Goal: Task Accomplishment & Management: Use online tool/utility

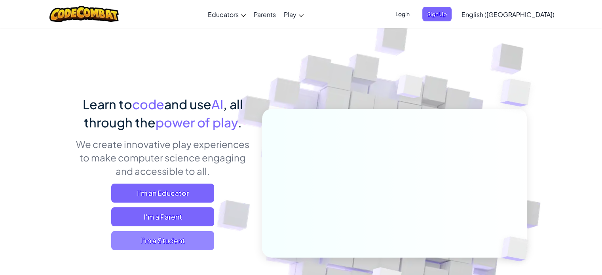
click at [169, 236] on span "I'm a Student" at bounding box center [162, 240] width 103 height 19
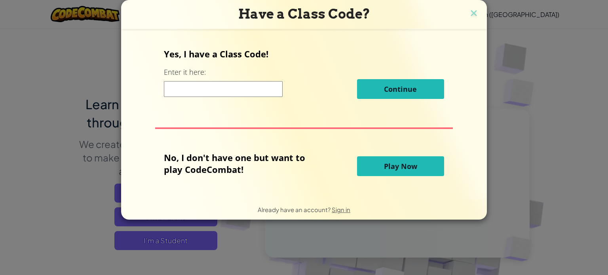
click at [409, 167] on span "Play Now" at bounding box center [400, 167] width 33 height 10
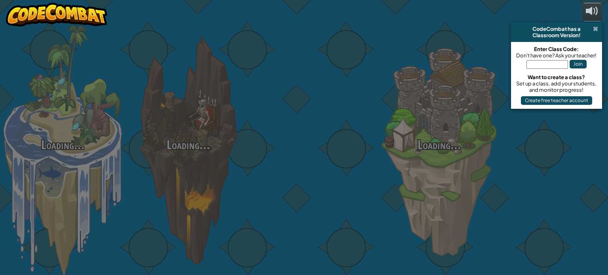
click at [594, 27] on span at bounding box center [595, 29] width 5 height 6
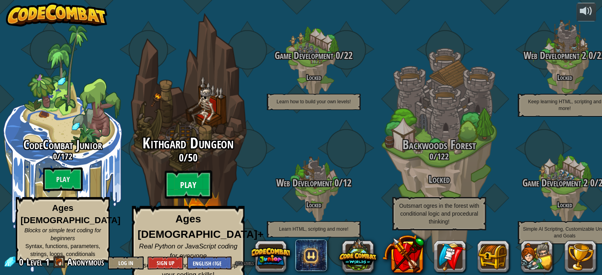
click at [192, 181] on btn "Play" at bounding box center [189, 185] width 48 height 29
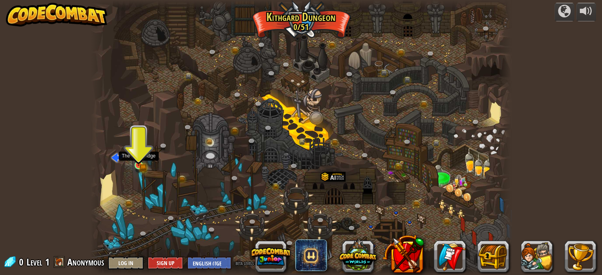
click at [139, 160] on img at bounding box center [138, 155] width 10 height 23
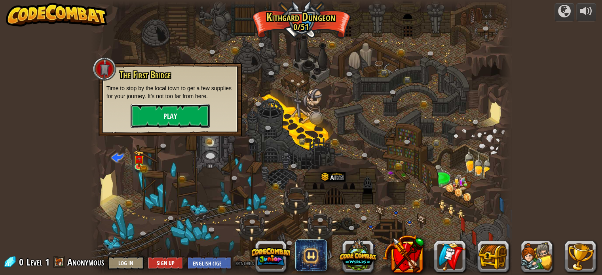
click at [176, 115] on button "Play" at bounding box center [170, 116] width 79 height 24
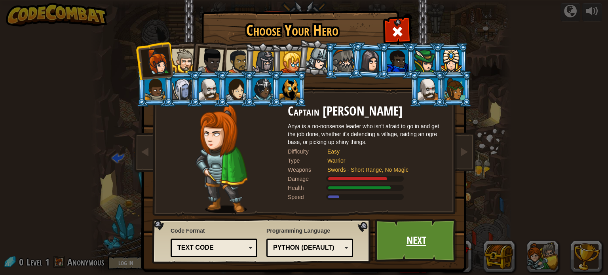
click at [409, 236] on link "Next" at bounding box center [416, 241] width 83 height 44
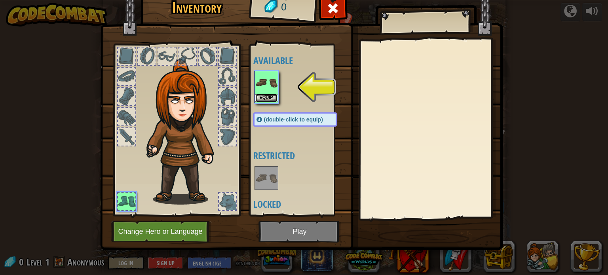
click at [269, 97] on button "Equip" at bounding box center [266, 98] width 22 height 8
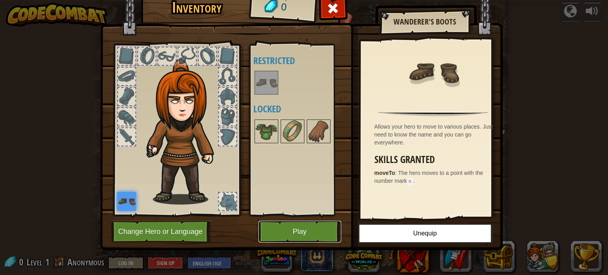
click at [299, 231] on button "Play" at bounding box center [300, 232] width 83 height 22
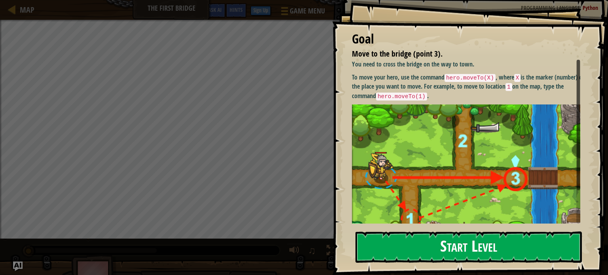
click at [466, 253] on button "Start Level" at bounding box center [469, 247] width 226 height 31
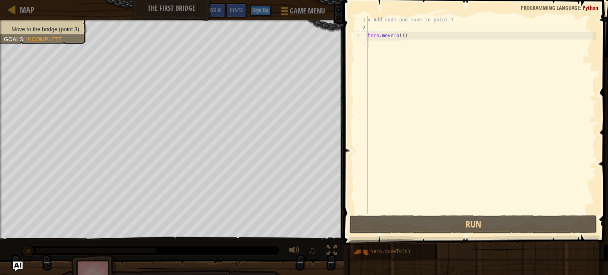
click at [473, 242] on div "Hints 1 2 3 4 # Add code and move to point 3 hero . moveTo ( 1 ) הההההההההההההה…" at bounding box center [474, 135] width 267 height 271
click at [469, 247] on div "Hints 1 2 3 4 # Add code and move to point 3 hero . moveTo ( 1 ) הההההההההההההה…" at bounding box center [474, 135] width 267 height 271
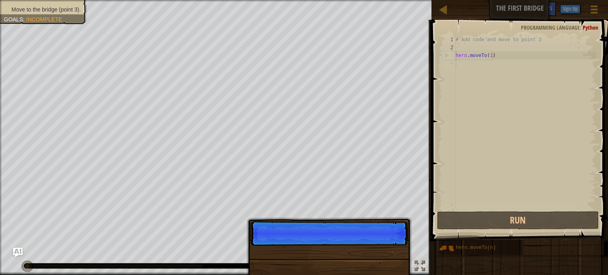
scroll to position [4, 0]
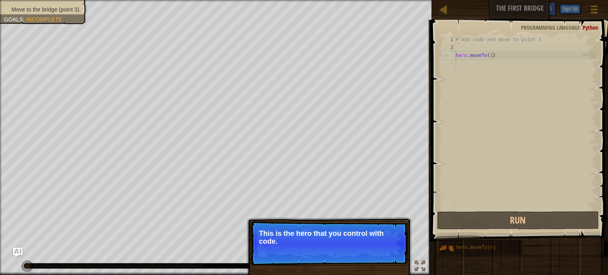
click at [350, 251] on span "Skip (esc)" at bounding box center [352, 252] width 25 height 6
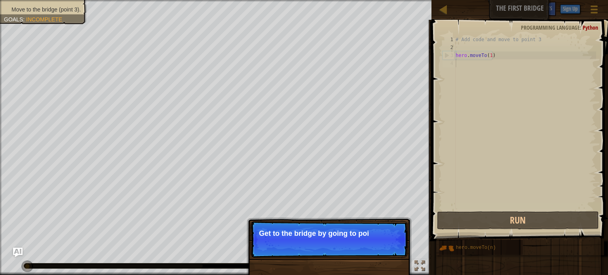
click at [355, 231] on p "Get to the bridge by going to poi" at bounding box center [329, 234] width 141 height 8
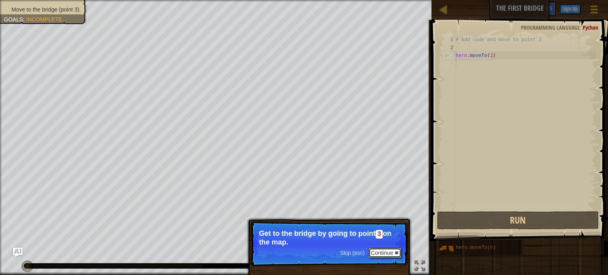
click at [386, 251] on button "Continue" at bounding box center [385, 253] width 33 height 10
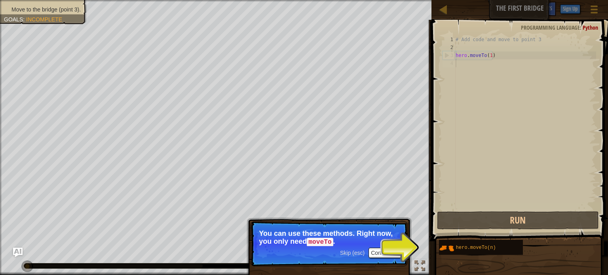
click at [354, 253] on span "Skip (esc)" at bounding box center [352, 253] width 25 height 6
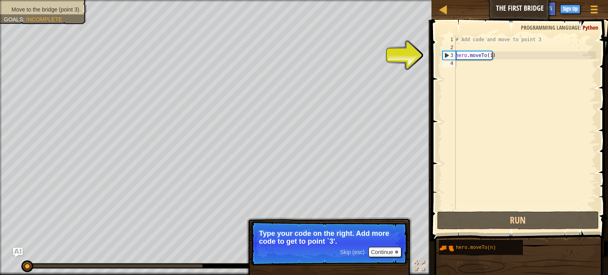
click at [356, 255] on span "Skip (esc)" at bounding box center [352, 252] width 25 height 6
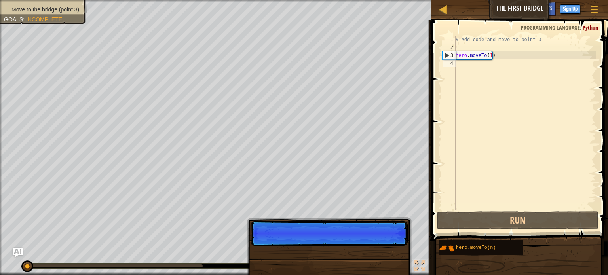
click at [356, 255] on div "Skip (esc) Continue" at bounding box center [329, 279] width 165 height 117
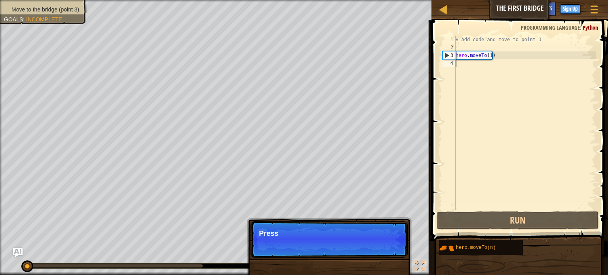
click at [356, 255] on p "Skip (esc) Continue Press" at bounding box center [329, 239] width 157 height 36
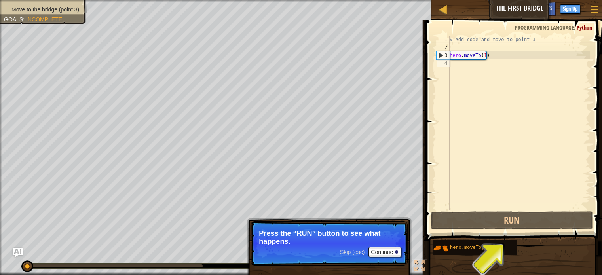
click at [355, 253] on span "Skip (esc)" at bounding box center [352, 252] width 25 height 6
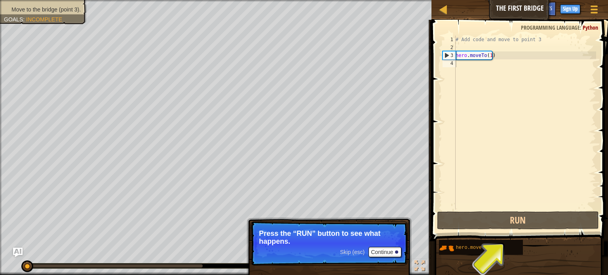
click at [355, 253] on p "Skip (esc) Continue Press the “RUN” button to see what happens." at bounding box center [329, 243] width 157 height 44
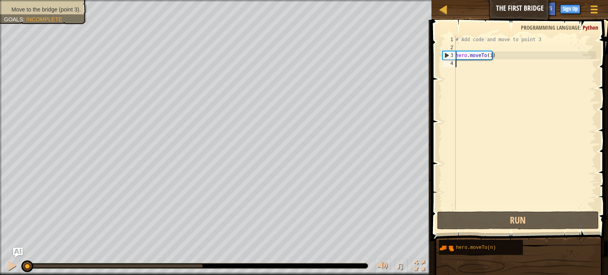
click at [355, 253] on div "Move to the bridge (point 3). Goals : Incomplete ♫ Anya 11 x: 5 y: 15 x: 10 y: …" at bounding box center [304, 137] width 608 height 275
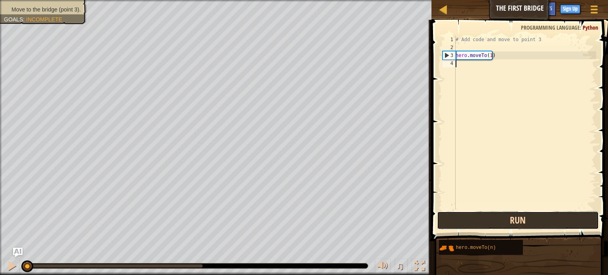
click at [523, 212] on button "Run" at bounding box center [518, 220] width 162 height 18
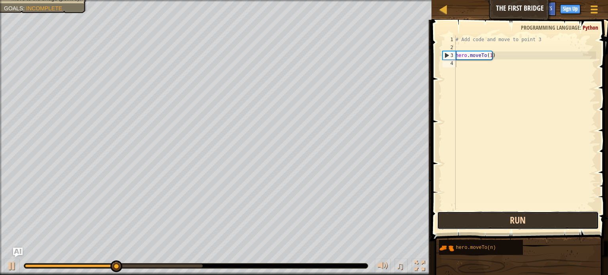
click at [515, 219] on button "Run" at bounding box center [518, 220] width 162 height 18
type textarea "j"
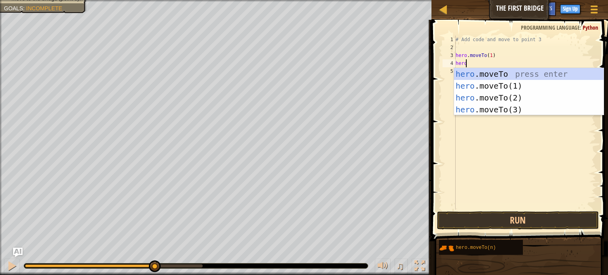
scroll to position [4, 0]
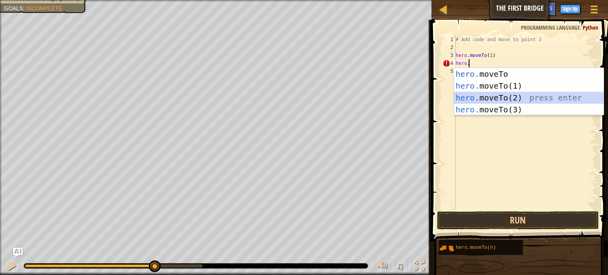
click at [488, 93] on div "hero. moveTo press enter hero. moveTo(1) press enter hero. moveTo(2) press ente…" at bounding box center [529, 103] width 150 height 71
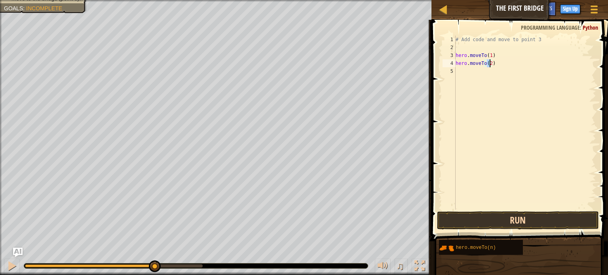
type textarea "hero.moveTo(2)"
click at [490, 222] on button "Run" at bounding box center [518, 220] width 162 height 18
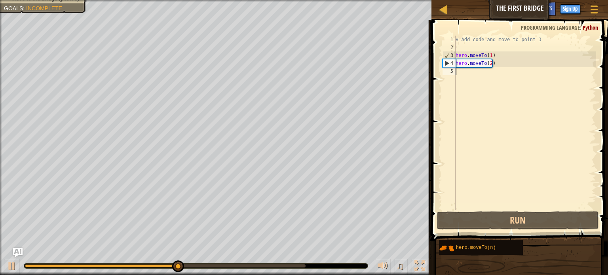
click at [468, 75] on div "# Add code and move to point 3 hero . moveTo ( 1 ) hero . moveTo ( 2 )" at bounding box center [525, 131] width 142 height 190
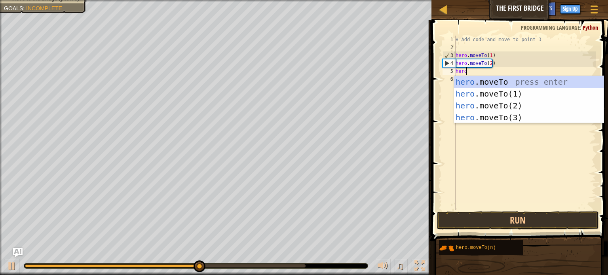
scroll to position [4, 0]
click at [496, 116] on div "hero .moveTo press enter hero .moveTo(1) press enter hero .moveTo(2) press ente…" at bounding box center [529, 111] width 150 height 71
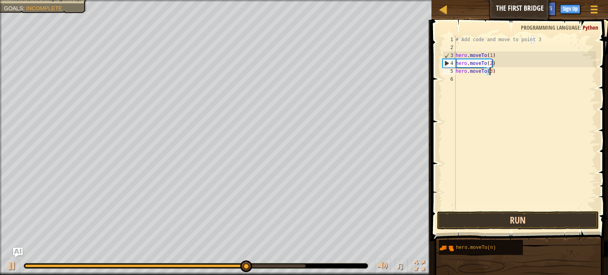
type textarea "hero.moveTo(3)"
click at [492, 214] on button "Run" at bounding box center [518, 220] width 162 height 18
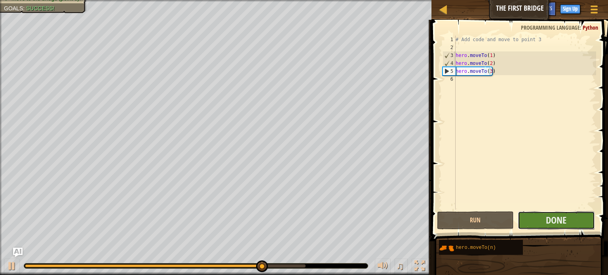
click at [540, 217] on button "Done" at bounding box center [556, 220] width 77 height 18
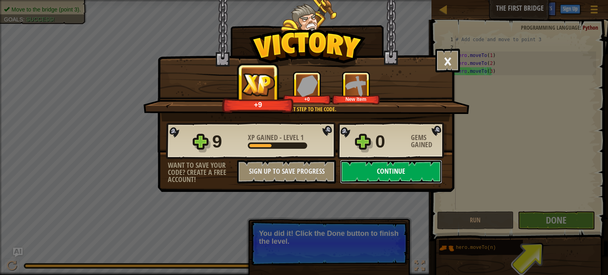
click at [397, 176] on button "Continue" at bounding box center [391, 172] width 102 height 24
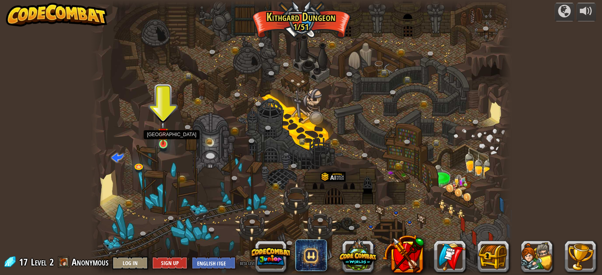
click at [160, 136] on img at bounding box center [163, 133] width 10 height 24
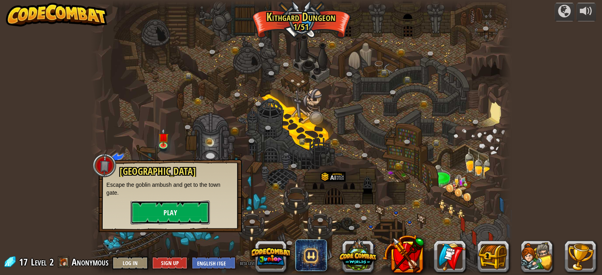
click at [166, 212] on button "Play" at bounding box center [170, 213] width 79 height 24
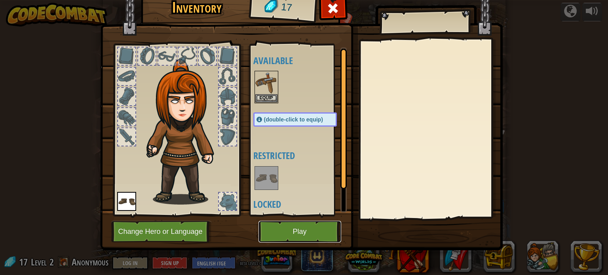
click at [299, 232] on button "Play" at bounding box center [300, 232] width 83 height 22
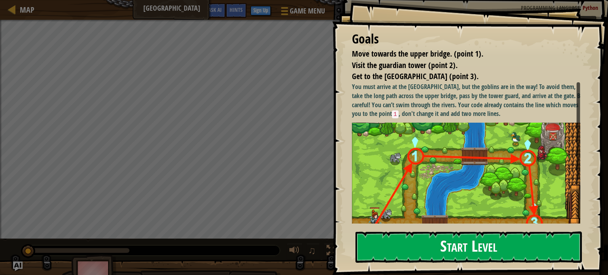
click at [454, 242] on button "Start Level" at bounding box center [469, 247] width 226 height 31
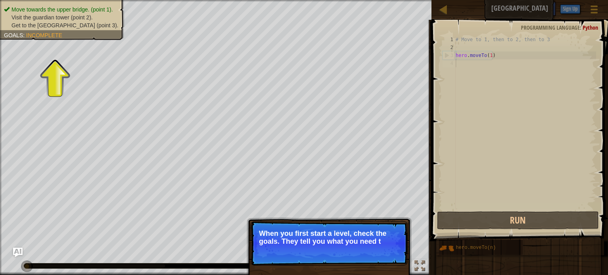
click at [331, 238] on p "When you first start a level, check the goals. They tell you what you need t" at bounding box center [329, 238] width 141 height 16
click at [331, 238] on p "When you first start a level, check the goals. They tell you what you need to d…" at bounding box center [329, 238] width 141 height 16
drag, startPoint x: 331, startPoint y: 238, endPoint x: 356, endPoint y: 256, distance: 31.0
click at [356, 256] on p "Skip (esc) Continue When you first start a level, check the goals. They tell yo…" at bounding box center [329, 243] width 157 height 44
click at [353, 249] on span "Skip (esc)" at bounding box center [352, 252] width 25 height 6
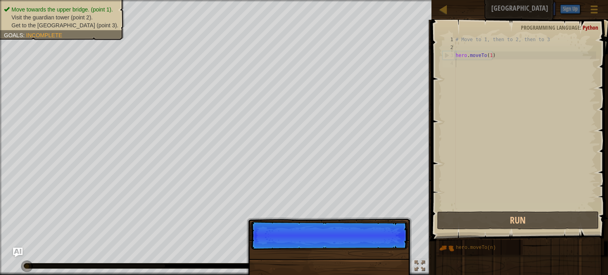
scroll to position [4, 0]
click at [353, 249] on p "Skip (esc) Continue" at bounding box center [329, 235] width 157 height 29
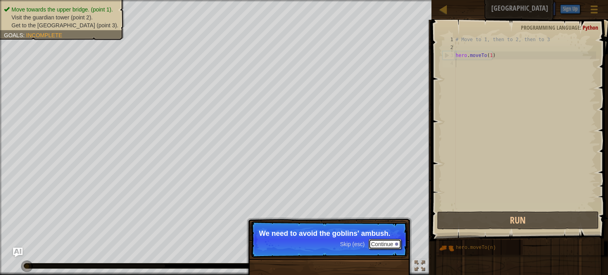
click at [386, 247] on button "Continue" at bounding box center [385, 244] width 33 height 10
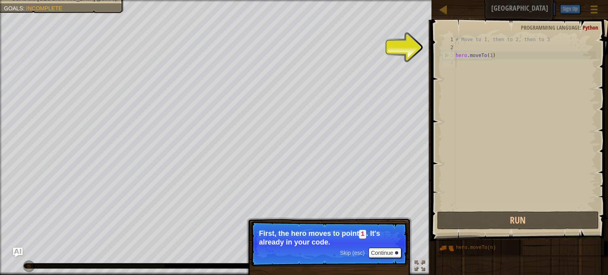
click at [376, 245] on p "Skip (esc) Continue First, the hero moves to point 1 . It's already in your cod…" at bounding box center [329, 243] width 157 height 45
click at [352, 249] on div "Skip (esc) Continue" at bounding box center [370, 253] width 61 height 10
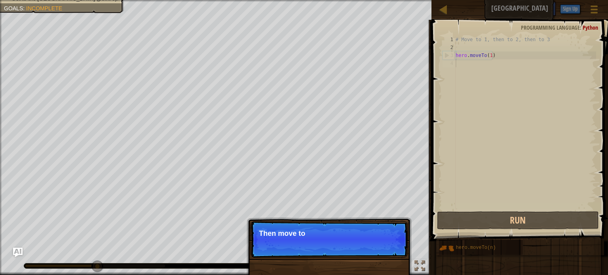
click at [352, 251] on p "Skip (esc) Continue Then move to" at bounding box center [329, 239] width 157 height 36
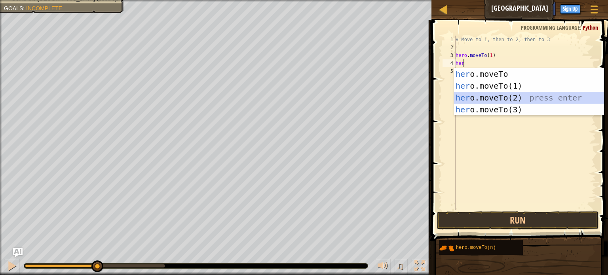
click at [473, 93] on div "her o.moveTo press enter her o.moveTo(1) press enter her o.moveTo(2) press ente…" at bounding box center [529, 103] width 150 height 71
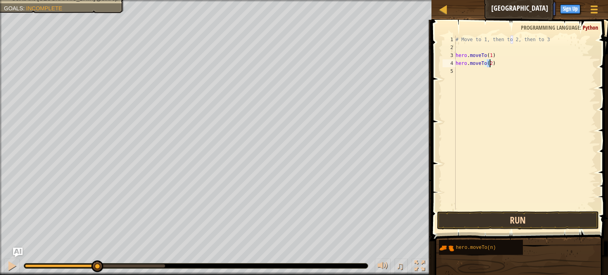
type textarea "hero.moveTo(2)"
click at [500, 223] on button "Run" at bounding box center [518, 220] width 162 height 18
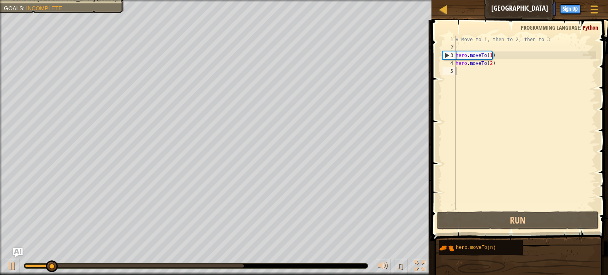
click at [467, 76] on div "# Move to 1, then to 2, then to 3 hero . moveTo ( 1 ) hero . moveTo ( 2 )" at bounding box center [525, 131] width 142 height 190
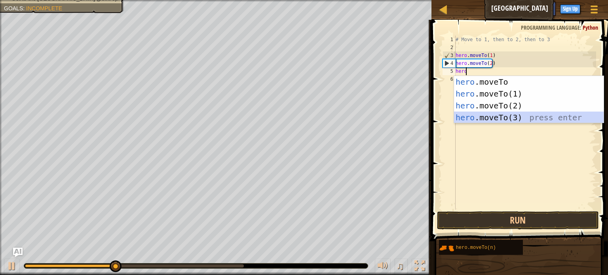
click at [492, 118] on div "hero .moveTo press enter hero .moveTo(1) press enter hero .moveTo(2) press ente…" at bounding box center [529, 111] width 150 height 71
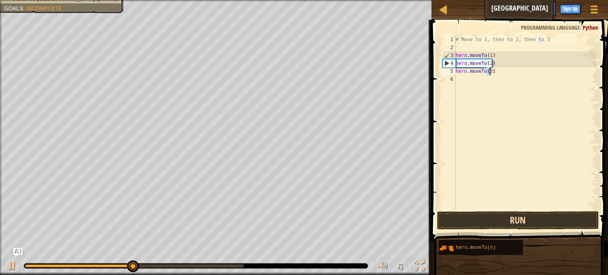
type textarea "hero.moveTo(3)"
click at [510, 223] on button "Run" at bounding box center [518, 220] width 162 height 18
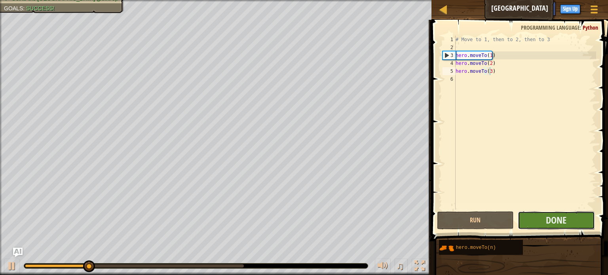
click at [535, 220] on button "Done" at bounding box center [556, 220] width 77 height 18
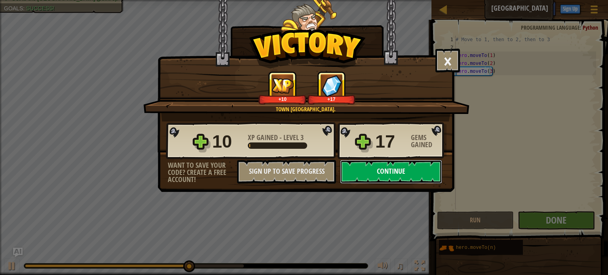
click at [379, 167] on button "Continue" at bounding box center [391, 172] width 102 height 24
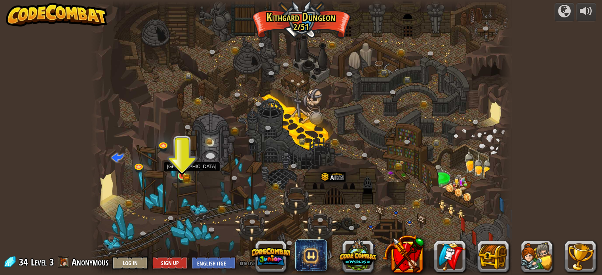
click at [181, 169] on img at bounding box center [182, 166] width 6 height 6
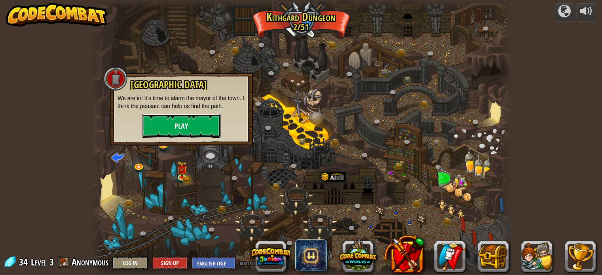
click at [191, 127] on button "Play" at bounding box center [181, 126] width 79 height 24
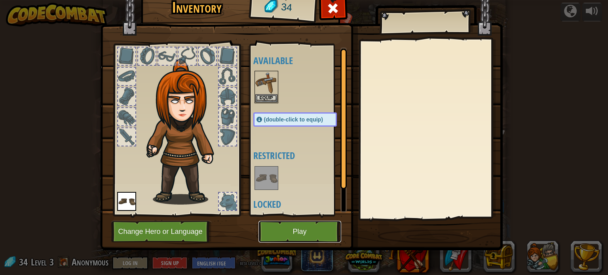
click at [300, 228] on button "Play" at bounding box center [300, 232] width 83 height 22
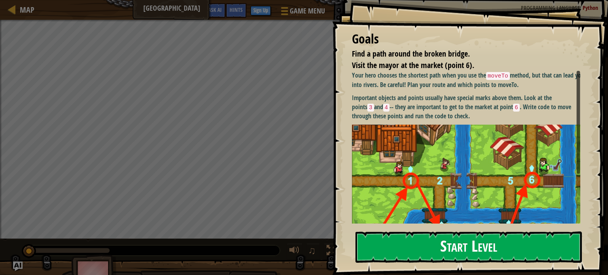
click at [443, 248] on button "Start Level" at bounding box center [469, 247] width 226 height 31
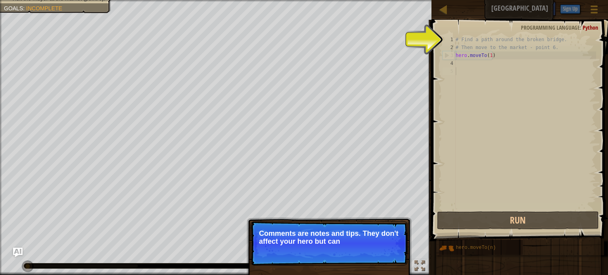
click at [467, 68] on div "# Find a path around the broken bridge. # Then move to the market - point 6. he…" at bounding box center [525, 131] width 142 height 190
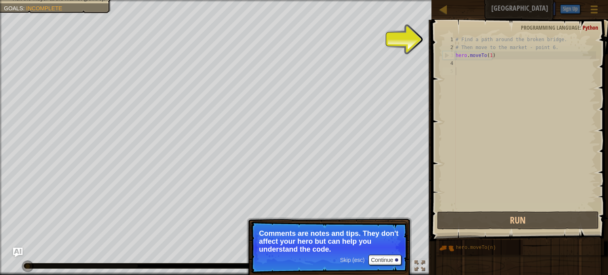
click at [388, 242] on p "Comments are notes and tips. They don't affect your hero but can help you under…" at bounding box center [329, 242] width 141 height 24
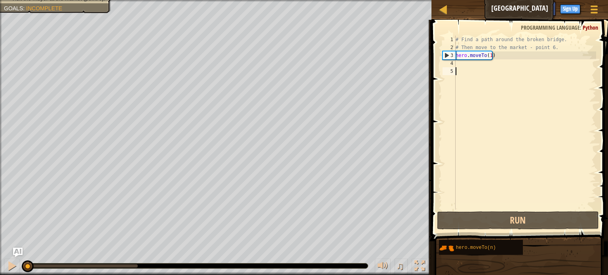
click at [465, 63] on div "# Find a path around the broken bridge. # Then move to the market - point 6. he…" at bounding box center [525, 131] width 142 height 190
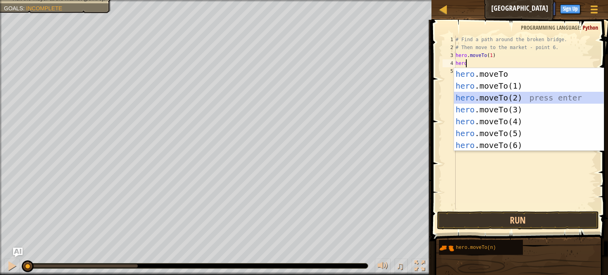
click at [499, 98] on div "hero .moveTo press enter hero .moveTo(1) press enter hero .moveTo(2) press ente…" at bounding box center [529, 121] width 150 height 107
type textarea "hero.moveTo(2)"
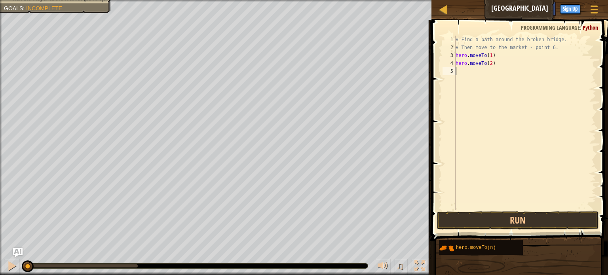
click at [464, 72] on div "# Find a path around the broken bridge. # Then move to the market - point 6. he…" at bounding box center [525, 131] width 142 height 190
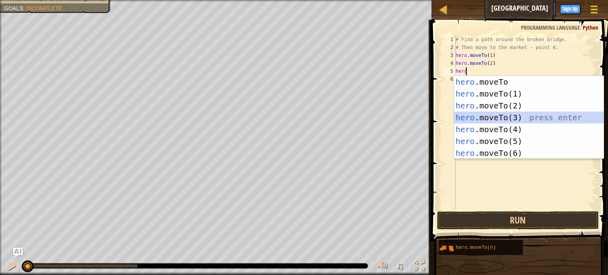
click at [493, 117] on div "hero .moveTo press enter hero .moveTo(1) press enter hero .moveTo(2) press ente…" at bounding box center [529, 129] width 150 height 107
type textarea "hero.moveTo(3)"
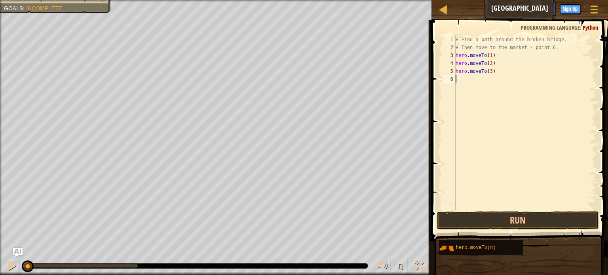
click at [475, 88] on div "# Find a path around the broken bridge. # Then move to the market - point 6. he…" at bounding box center [525, 131] width 142 height 190
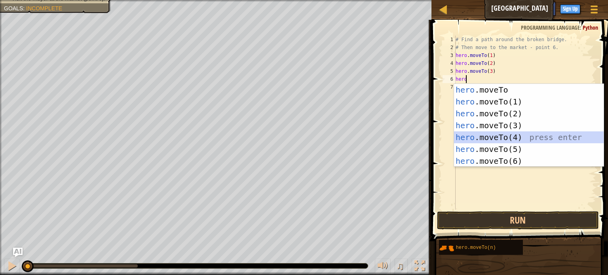
click at [502, 134] on div "hero .moveTo press enter hero .moveTo(1) press enter hero .moveTo(2) press ente…" at bounding box center [529, 137] width 150 height 107
type textarea "hero.moveTo(4)"
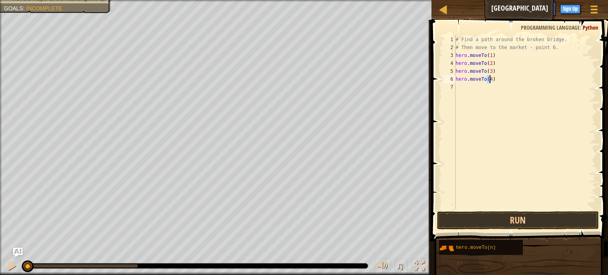
click at [468, 88] on div "# Find a path around the broken bridge. # Then move to the market - point 6. he…" at bounding box center [525, 131] width 142 height 190
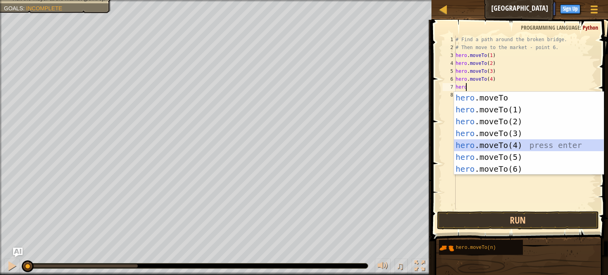
click at [512, 143] on div "hero .moveTo press enter hero .moveTo(1) press enter hero .moveTo(2) press ente…" at bounding box center [529, 145] width 150 height 107
type textarea "hero.moveTo(4)"
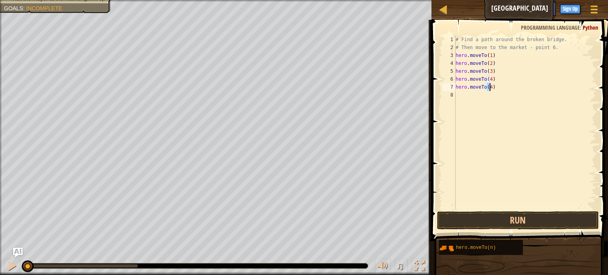
click at [479, 92] on div "# Find a path around the broken bridge. # Then move to the market - point 6. he…" at bounding box center [525, 131] width 142 height 190
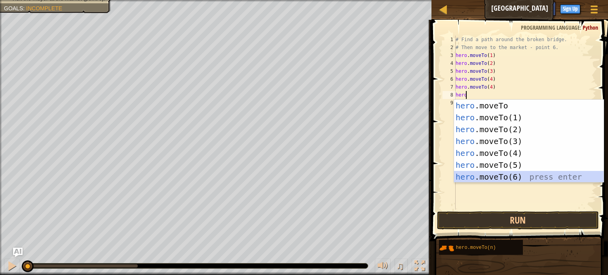
click at [515, 174] on div "hero .moveTo press enter hero .moveTo(1) press enter hero .moveTo(2) press ente…" at bounding box center [529, 153] width 150 height 107
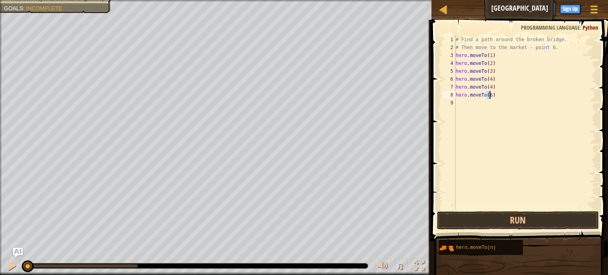
click at [489, 87] on div "# Find a path around the broken bridge. # Then move to the market - point 6. he…" at bounding box center [525, 131] width 142 height 190
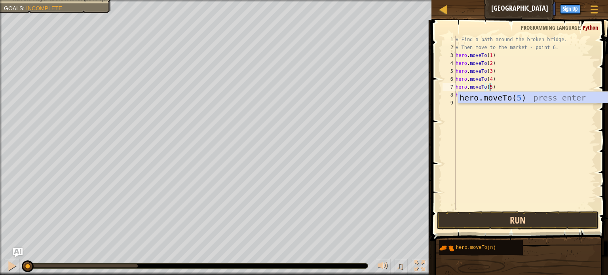
type textarea "hero.moveTo(5)"
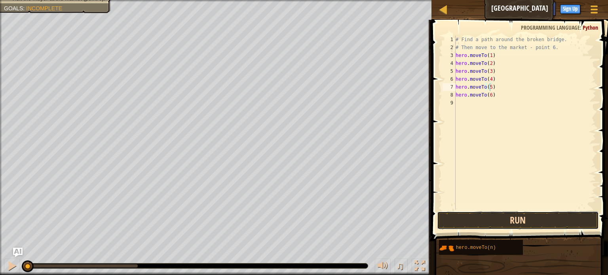
click at [533, 220] on button "Run" at bounding box center [518, 220] width 162 height 18
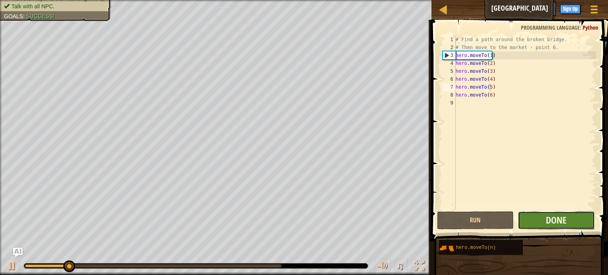
click at [540, 221] on button "Done" at bounding box center [556, 220] width 77 height 18
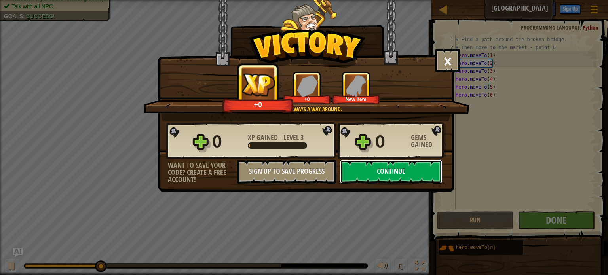
click at [399, 171] on button "Continue" at bounding box center [391, 172] width 102 height 24
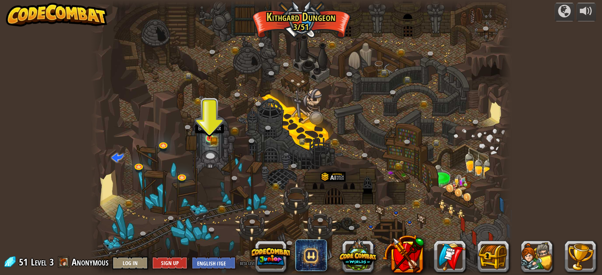
click at [208, 129] on img at bounding box center [210, 128] width 6 height 6
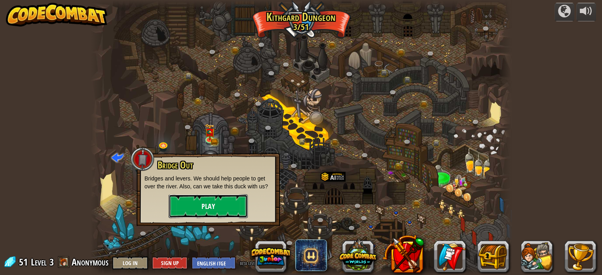
click at [224, 204] on button "Play" at bounding box center [208, 206] width 79 height 24
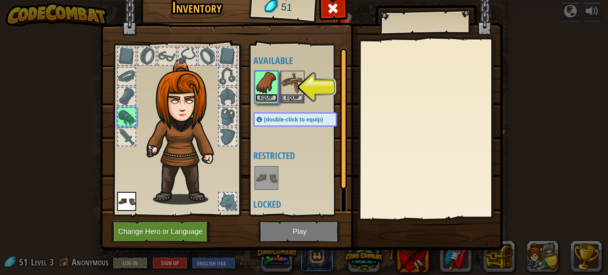
click at [265, 97] on button "Equip" at bounding box center [266, 98] width 22 height 8
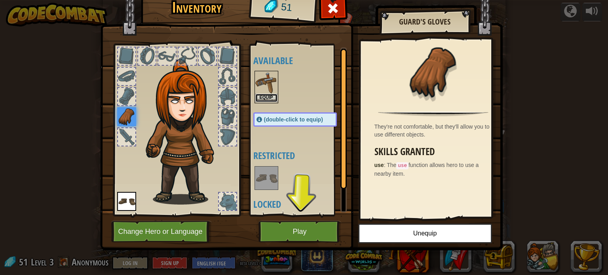
click at [261, 98] on button "Equip" at bounding box center [266, 98] width 22 height 8
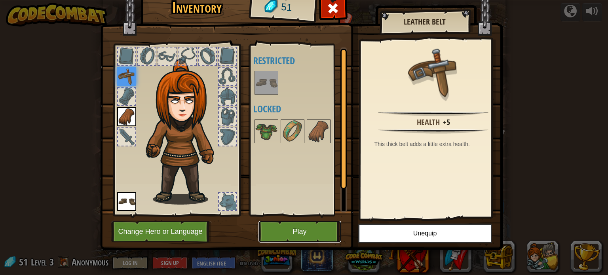
click at [301, 228] on button "Play" at bounding box center [300, 232] width 83 height 22
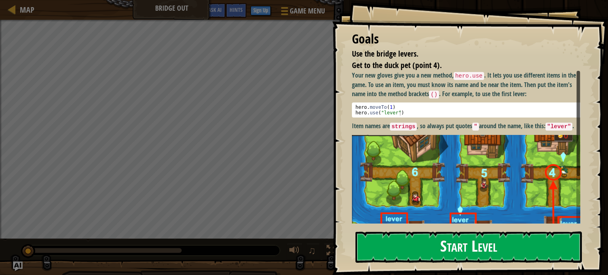
click at [488, 145] on img at bounding box center [469, 205] width 234 height 140
click at [457, 242] on button "Start Level" at bounding box center [469, 247] width 226 height 31
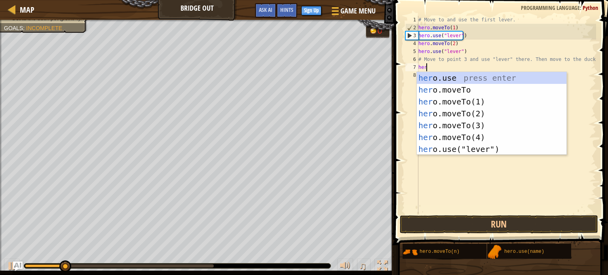
scroll to position [4, 0]
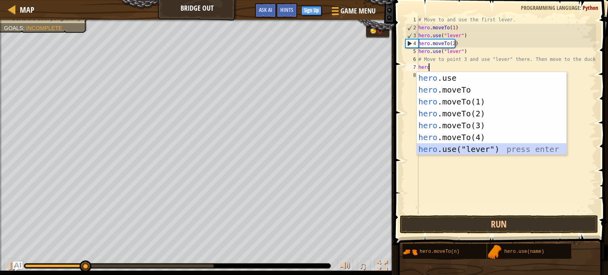
click at [453, 143] on div "hero .use press enter hero .moveTo press enter hero .moveTo(1) press enter hero…" at bounding box center [492, 125] width 150 height 107
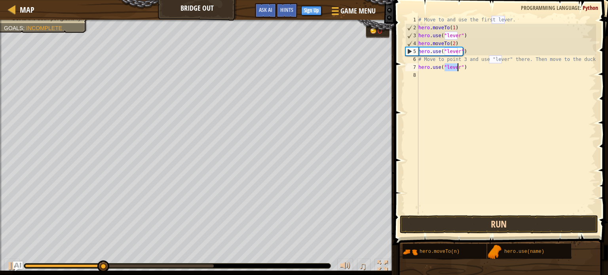
type textarea "hero.use("lever")"
click at [455, 221] on button "Run" at bounding box center [499, 224] width 198 height 18
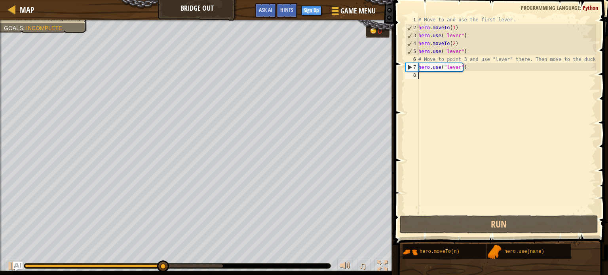
click at [437, 78] on div "# Move to and use the first lever. hero . moveTo ( 1 ) hero . use ( "lever" ) h…" at bounding box center [506, 123] width 179 height 214
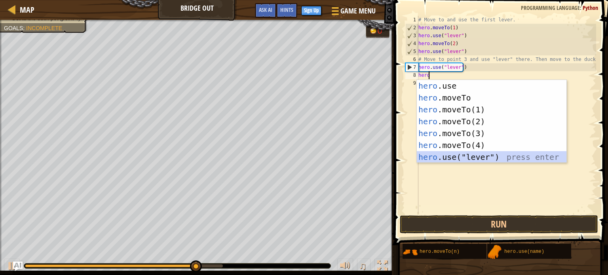
click at [471, 160] on div "hero .use press enter hero .moveTo press enter hero .moveTo(1) press enter hero…" at bounding box center [492, 133] width 150 height 107
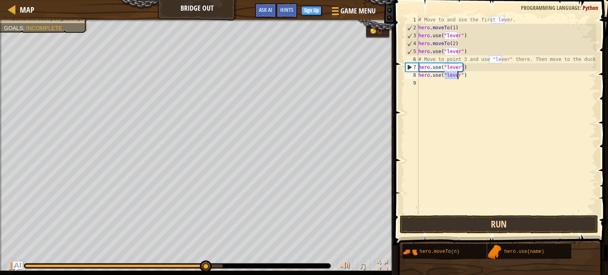
type textarea "hero.use("lever")"
click at [481, 226] on button "Run" at bounding box center [499, 224] width 198 height 18
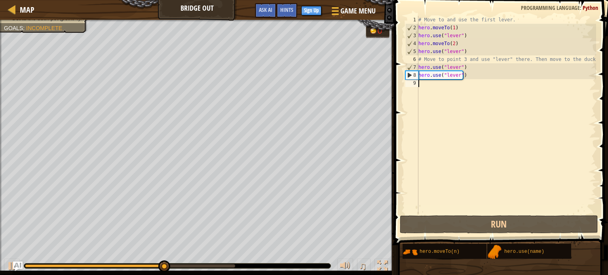
click at [428, 87] on div "# Move to and use the first lever. hero . moveTo ( 1 ) hero . use ( "lever" ) h…" at bounding box center [506, 123] width 179 height 214
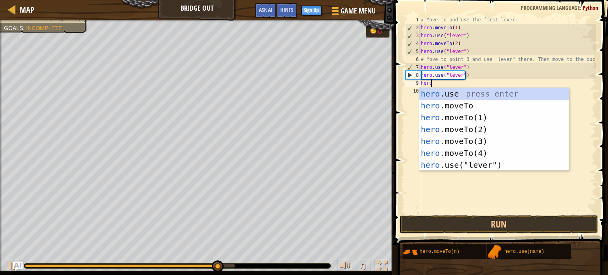
scroll to position [4, 0]
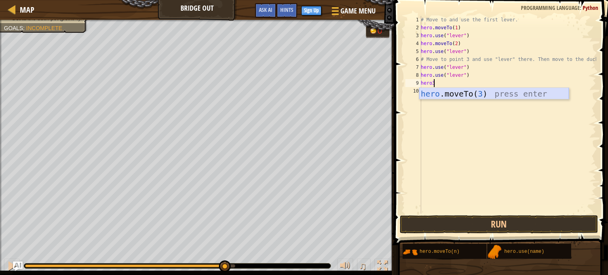
click at [456, 95] on div "hero .moveTo( 3 ) press enter" at bounding box center [494, 106] width 150 height 36
type textarea "hero.moveTo(3)"
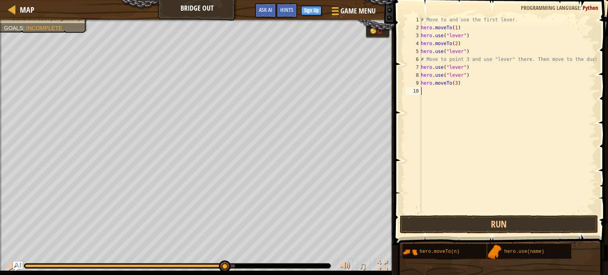
click at [437, 93] on div "# Move to and use the first lever. hero . moveTo ( 1 ) hero . use ( "lever" ) h…" at bounding box center [507, 123] width 177 height 214
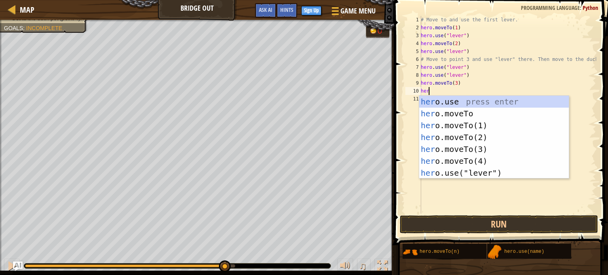
scroll to position [4, 0]
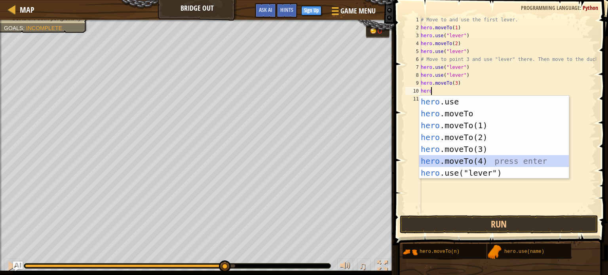
click at [474, 163] on div "hero .use press enter hero .moveTo press enter hero .moveTo(1) press enter hero…" at bounding box center [494, 149] width 150 height 107
type textarea "hero.moveTo(4)"
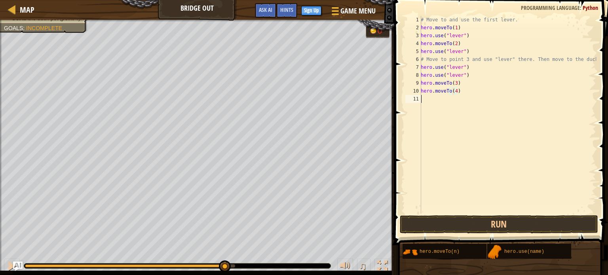
click at [426, 99] on div "# Move to and use the first lever. hero . moveTo ( 1 ) hero . use ( "lever" ) h…" at bounding box center [507, 123] width 177 height 214
click at [481, 226] on button "Run" at bounding box center [499, 224] width 198 height 18
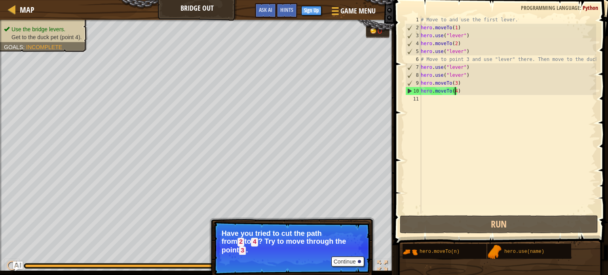
click at [455, 90] on div "# Move to and use the first lever. hero . moveTo ( 1 ) hero . use ( "lever" ) h…" at bounding box center [507, 123] width 177 height 214
type textarea "hero.moveTo(4)"
click at [24, 7] on span "Map" at bounding box center [27, 9] width 15 height 11
